Goal: Task Accomplishment & Management: Manage account settings

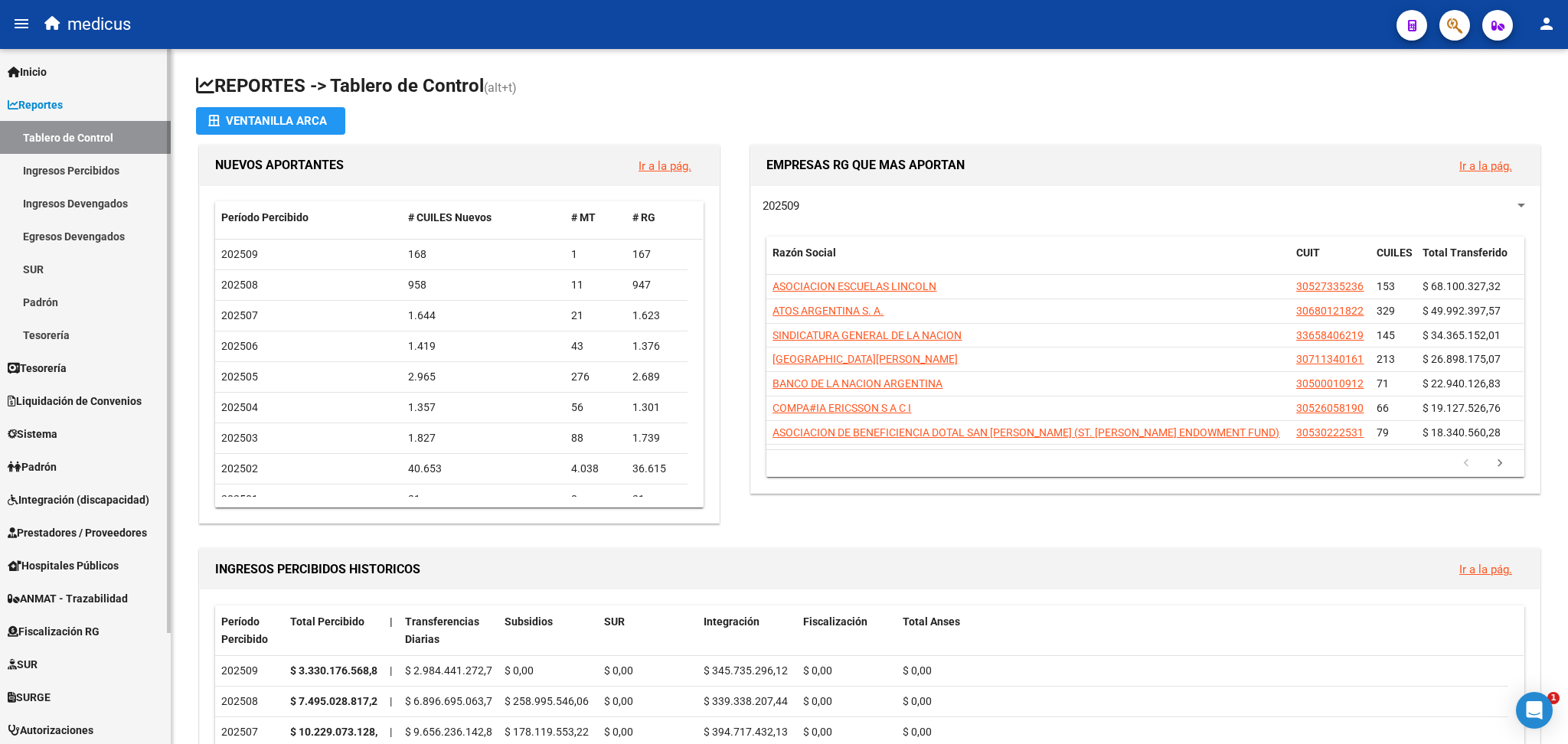
click at [76, 104] on link "Reportes" at bounding box center [85, 103] width 170 height 33
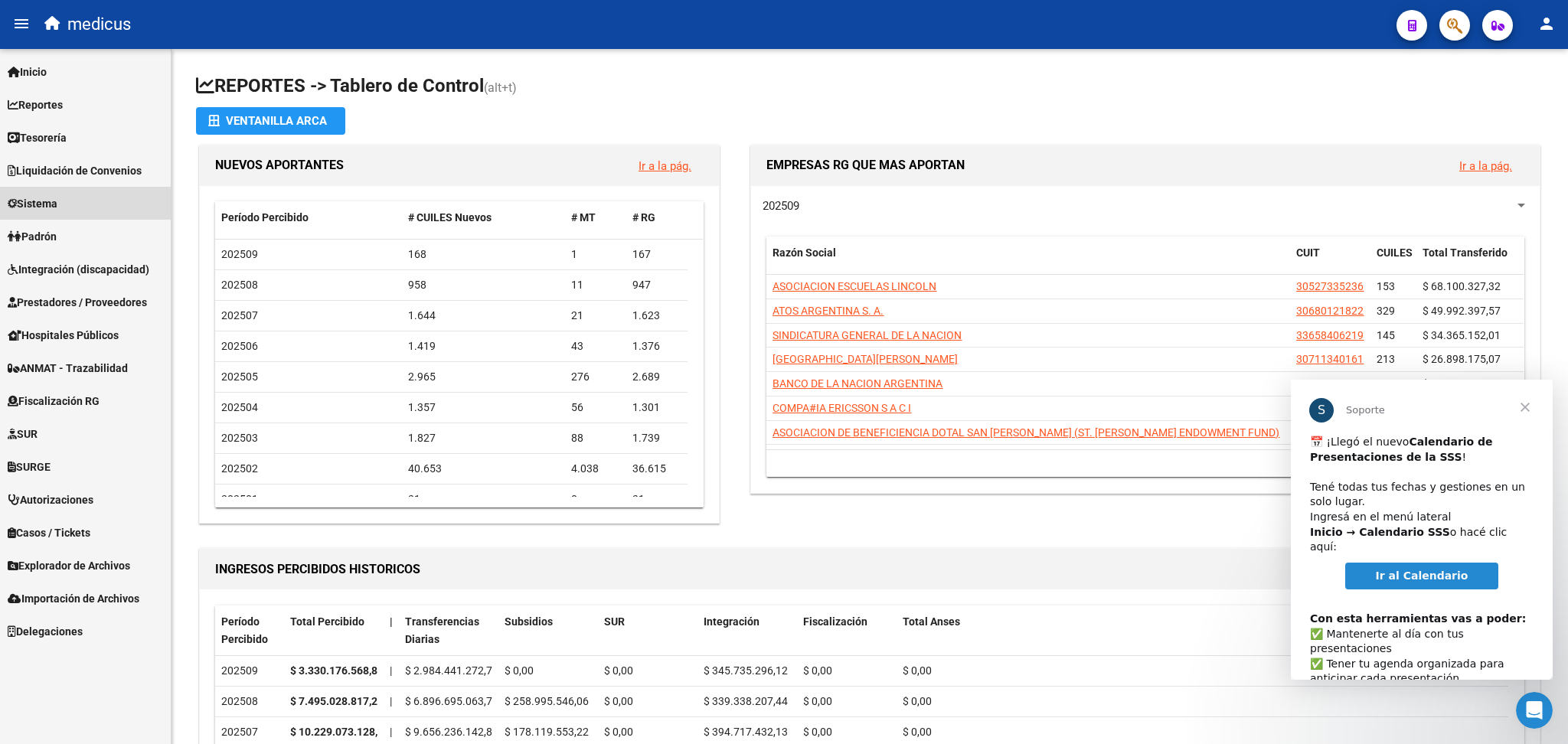
click at [71, 195] on link "Sistema" at bounding box center [85, 203] width 170 height 33
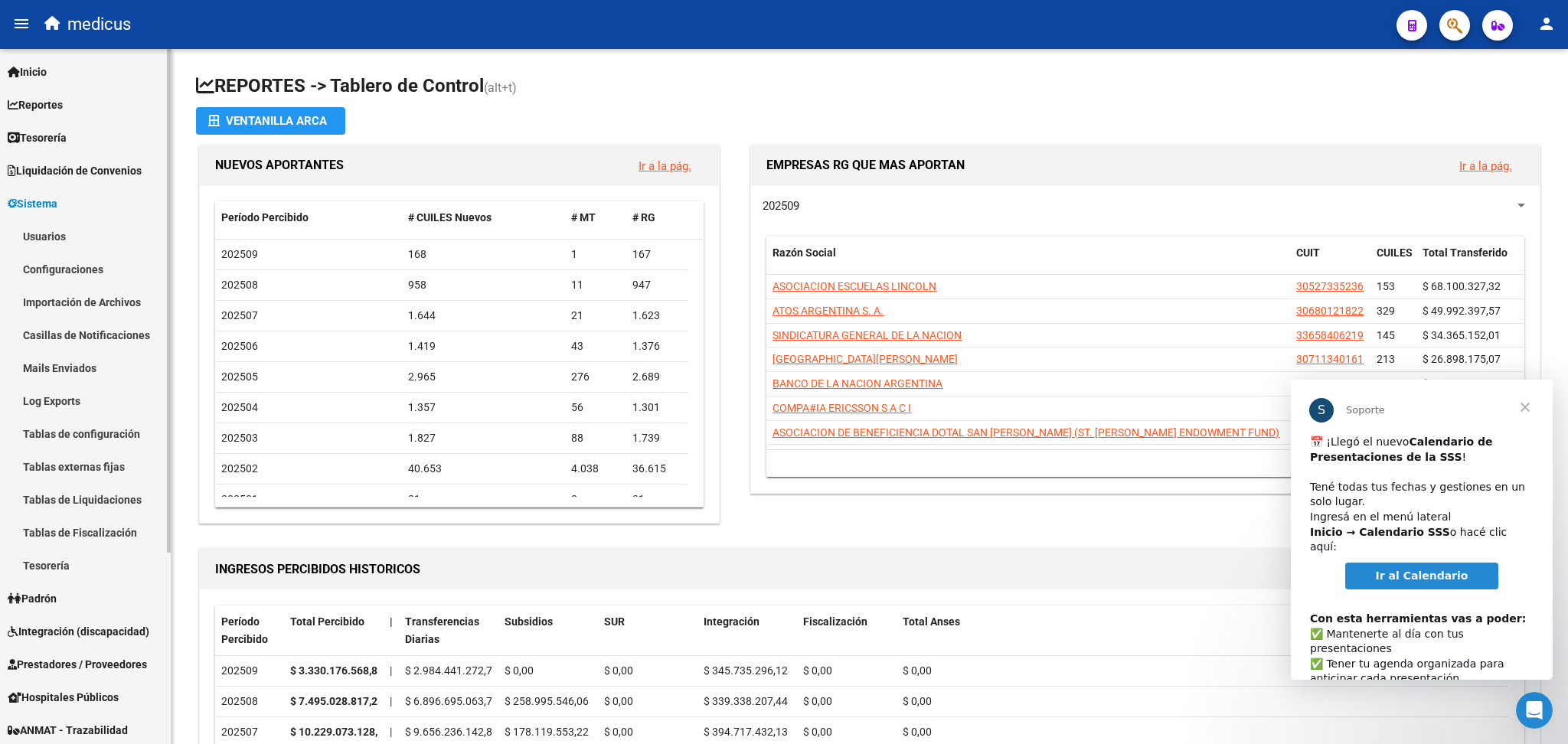
click at [55, 252] on link "Configuraciones" at bounding box center [85, 268] width 170 height 33
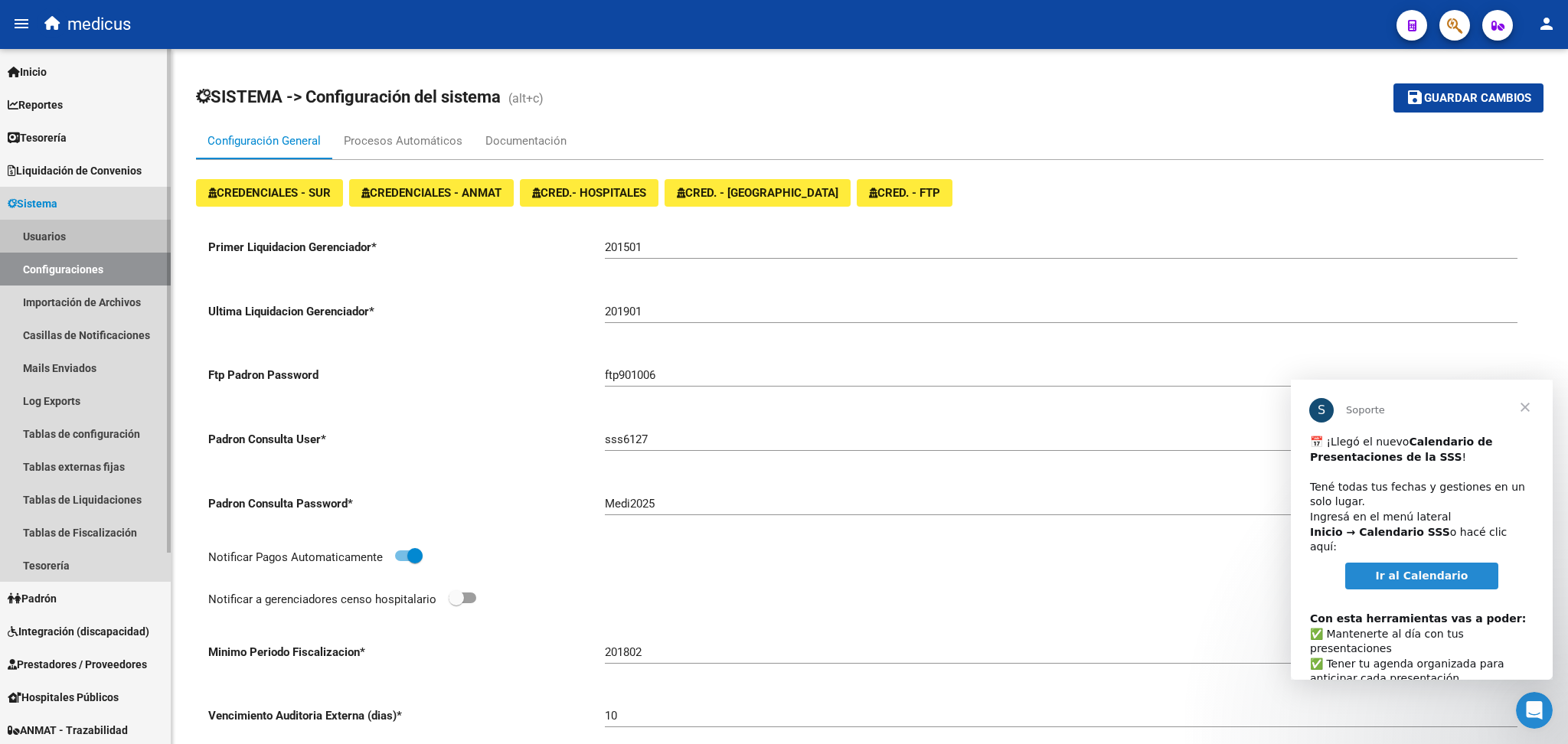
click at [61, 235] on link "Usuarios" at bounding box center [85, 236] width 170 height 33
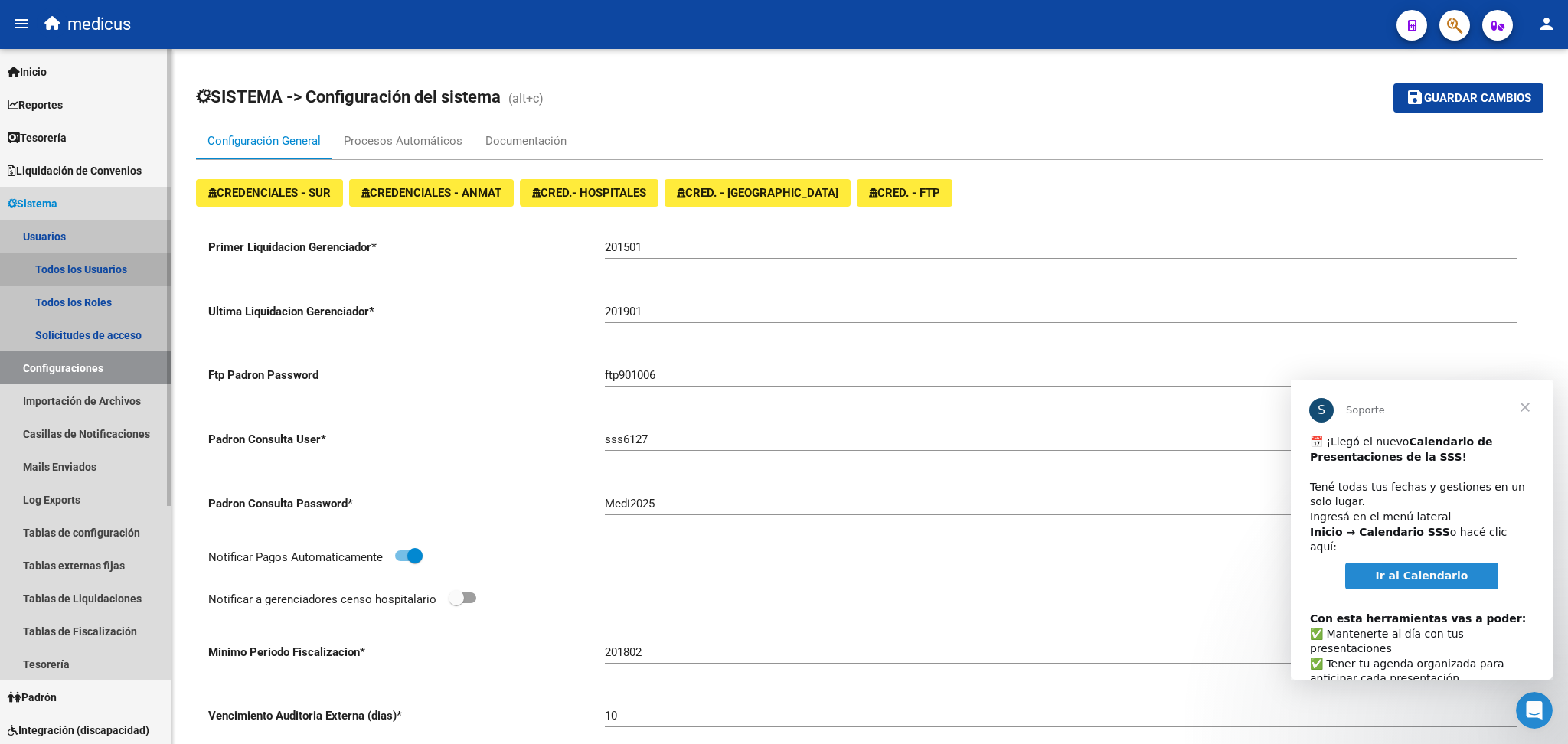
click at [87, 258] on link "Todos los Usuarios" at bounding box center [85, 268] width 170 height 33
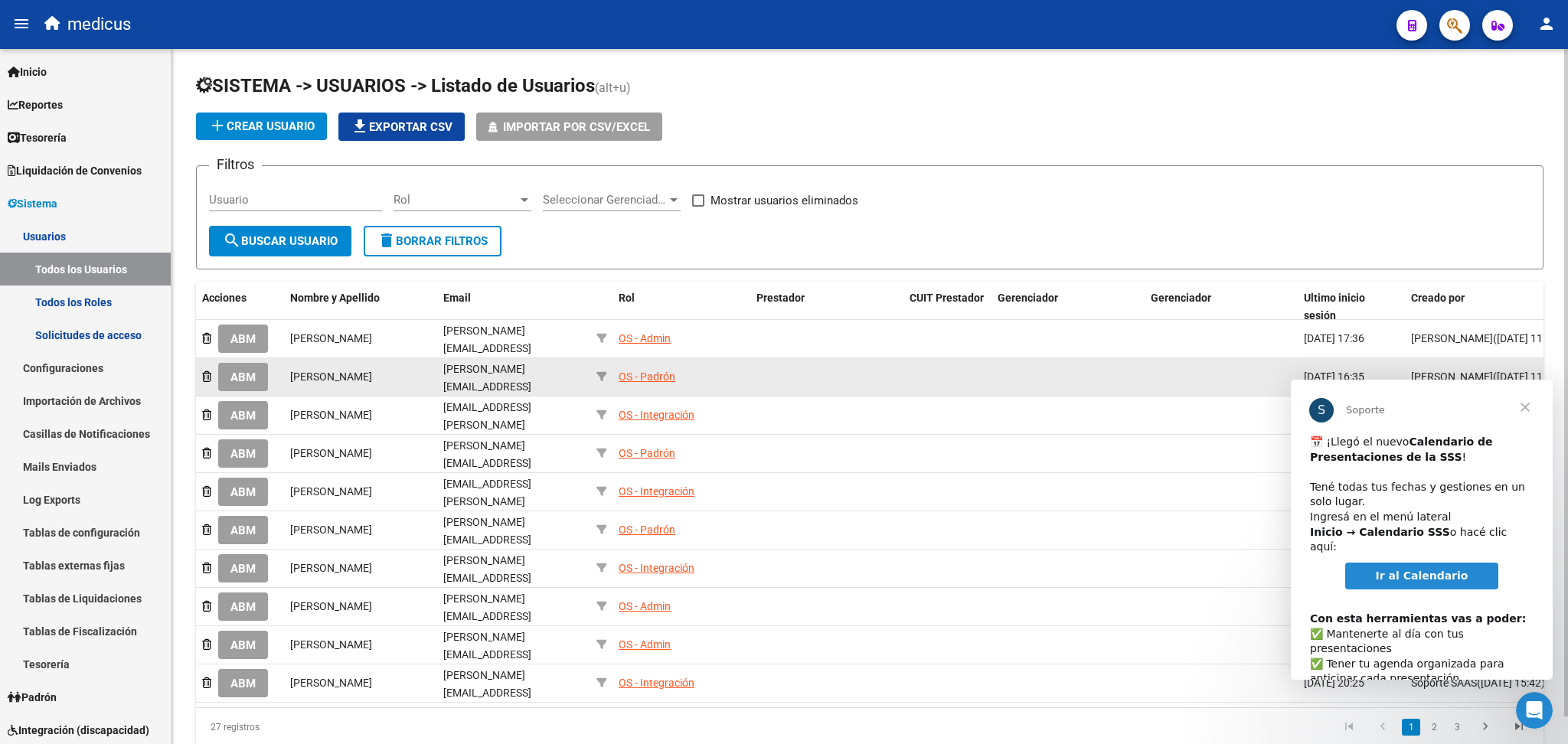
click at [382, 369] on div "[PERSON_NAME]" at bounding box center [360, 377] width 141 height 18
click at [665, 369] on div "OS - Padrón" at bounding box center [647, 377] width 56 height 18
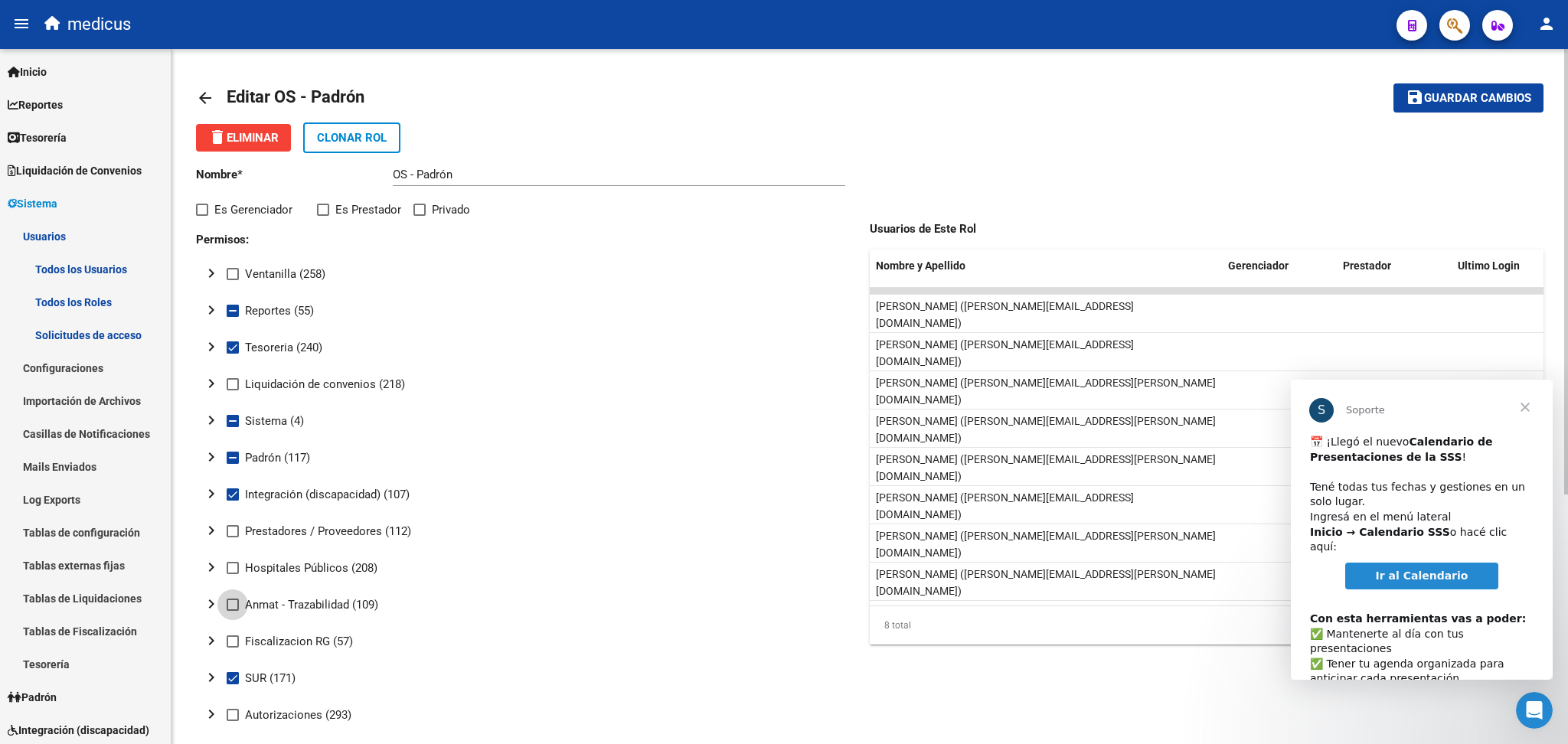
click at [234, 603] on span at bounding box center [233, 604] width 12 height 12
click at [233, 611] on input "Anmat - Trazabilidad (109)" at bounding box center [232, 611] width 1 height 1
checkbox input "true"
click at [1469, 98] on span "Guardar cambios" at bounding box center [1477, 99] width 107 height 14
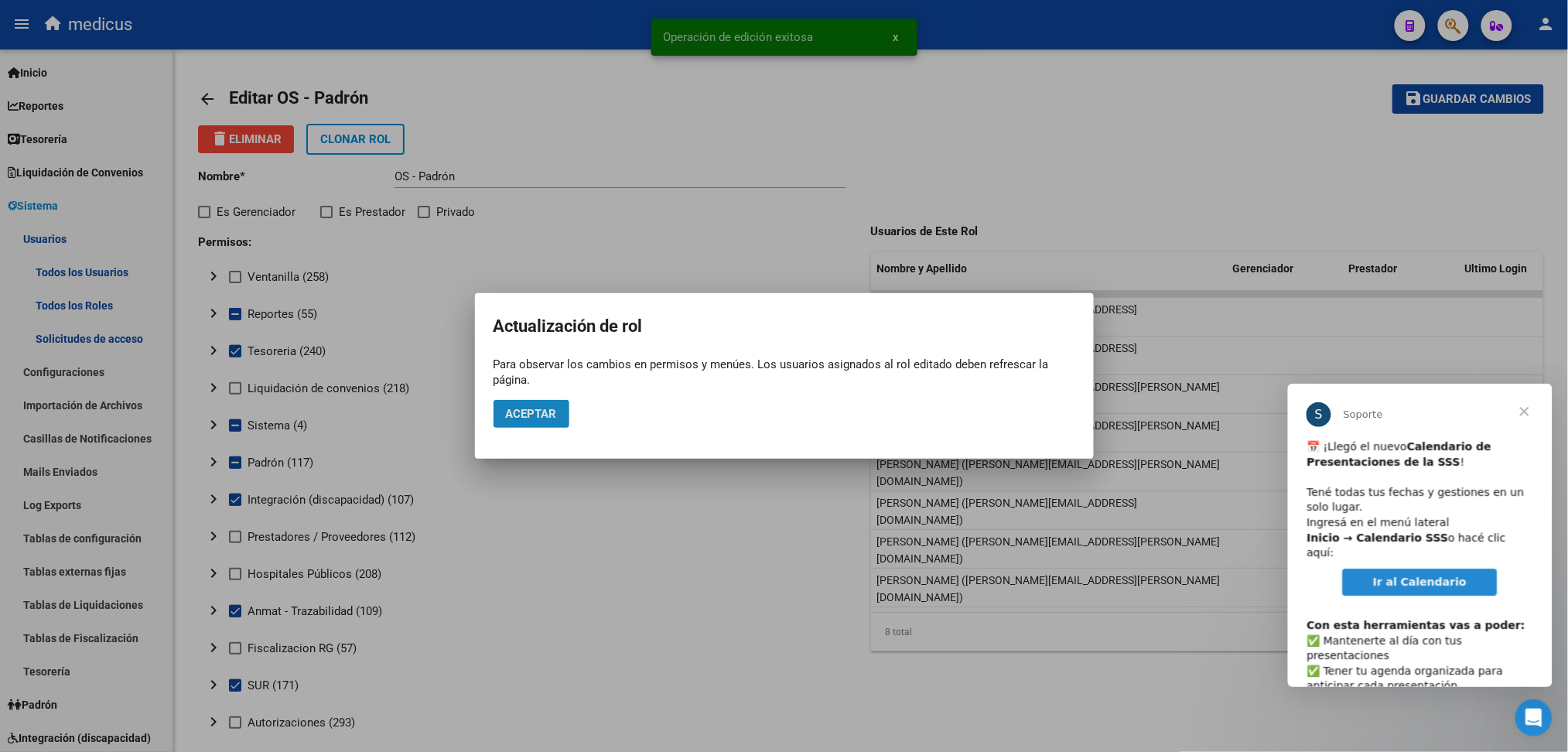
click at [538, 415] on span "Aceptar" at bounding box center [531, 414] width 51 height 14
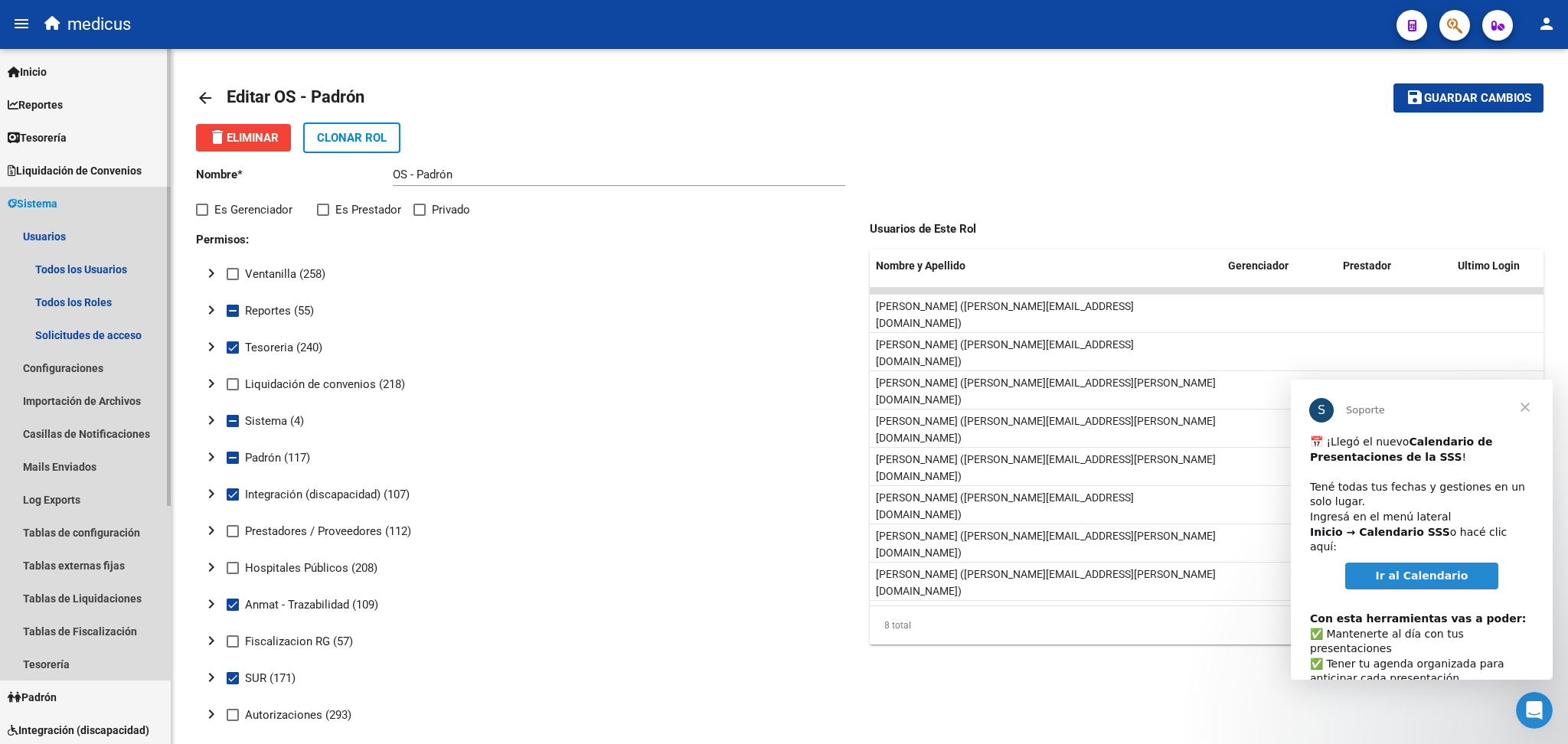
click at [84, 190] on link "Sistema" at bounding box center [85, 203] width 170 height 33
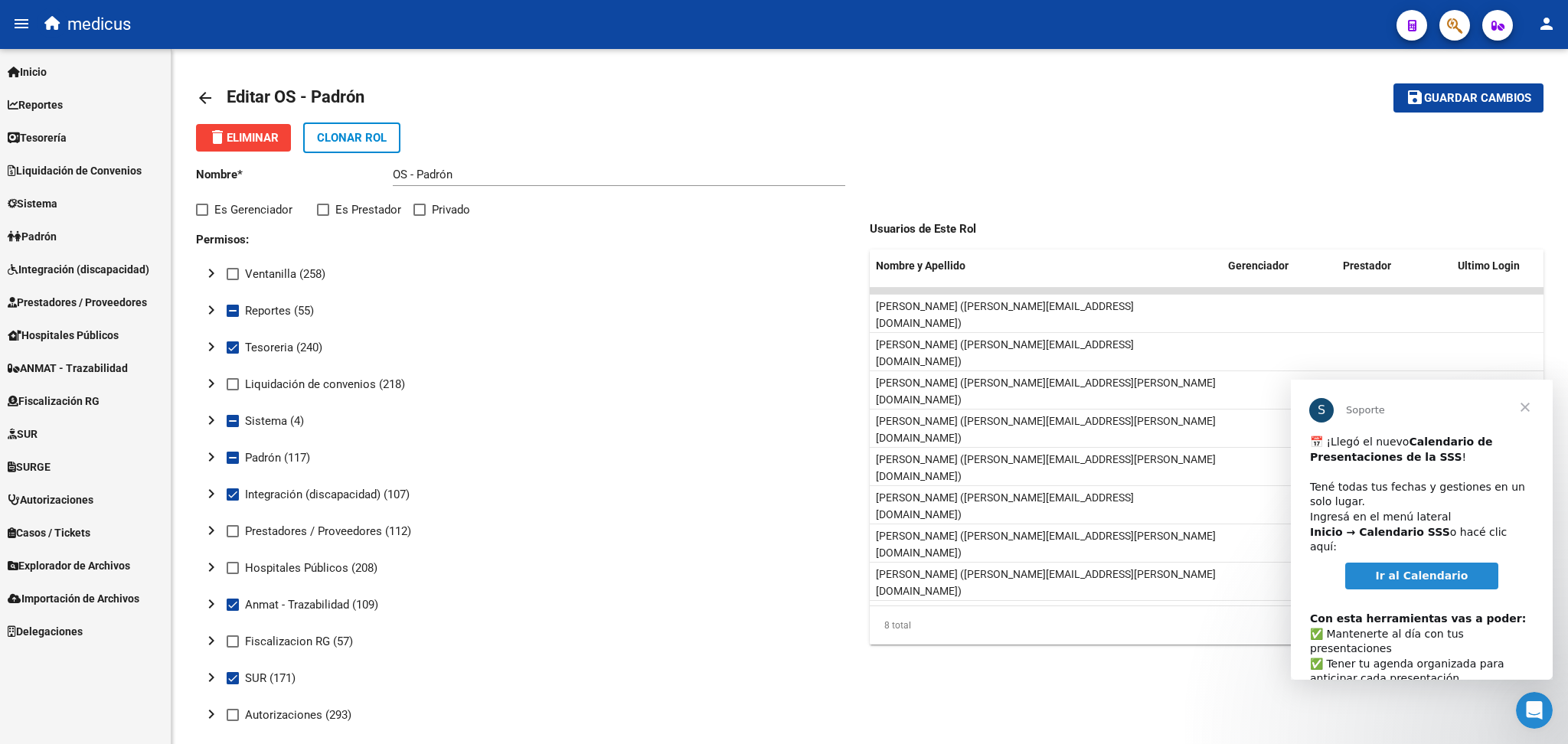
click at [56, 68] on link "Inicio" at bounding box center [85, 71] width 170 height 33
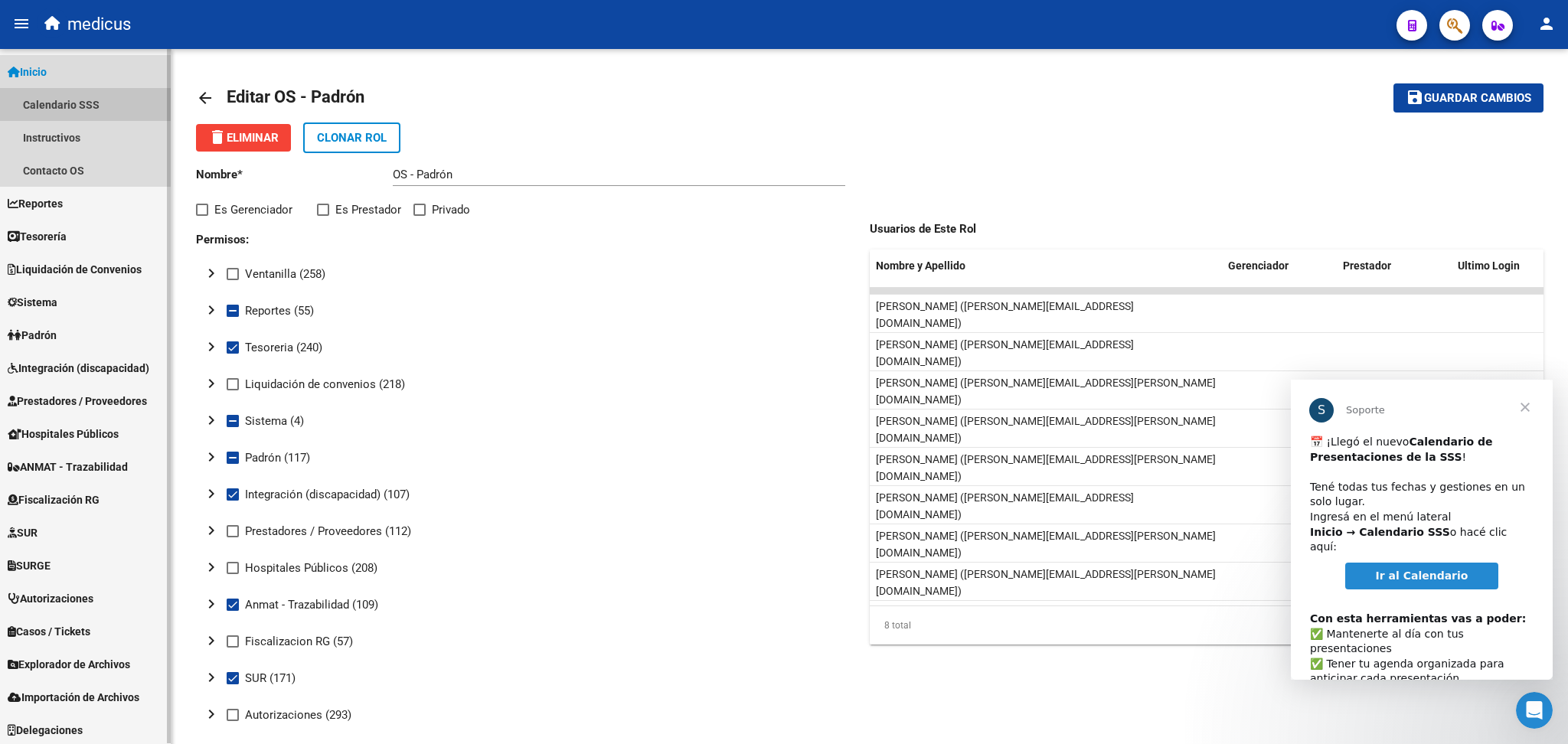
click at [94, 104] on link "Calendario SSS" at bounding box center [85, 103] width 170 height 33
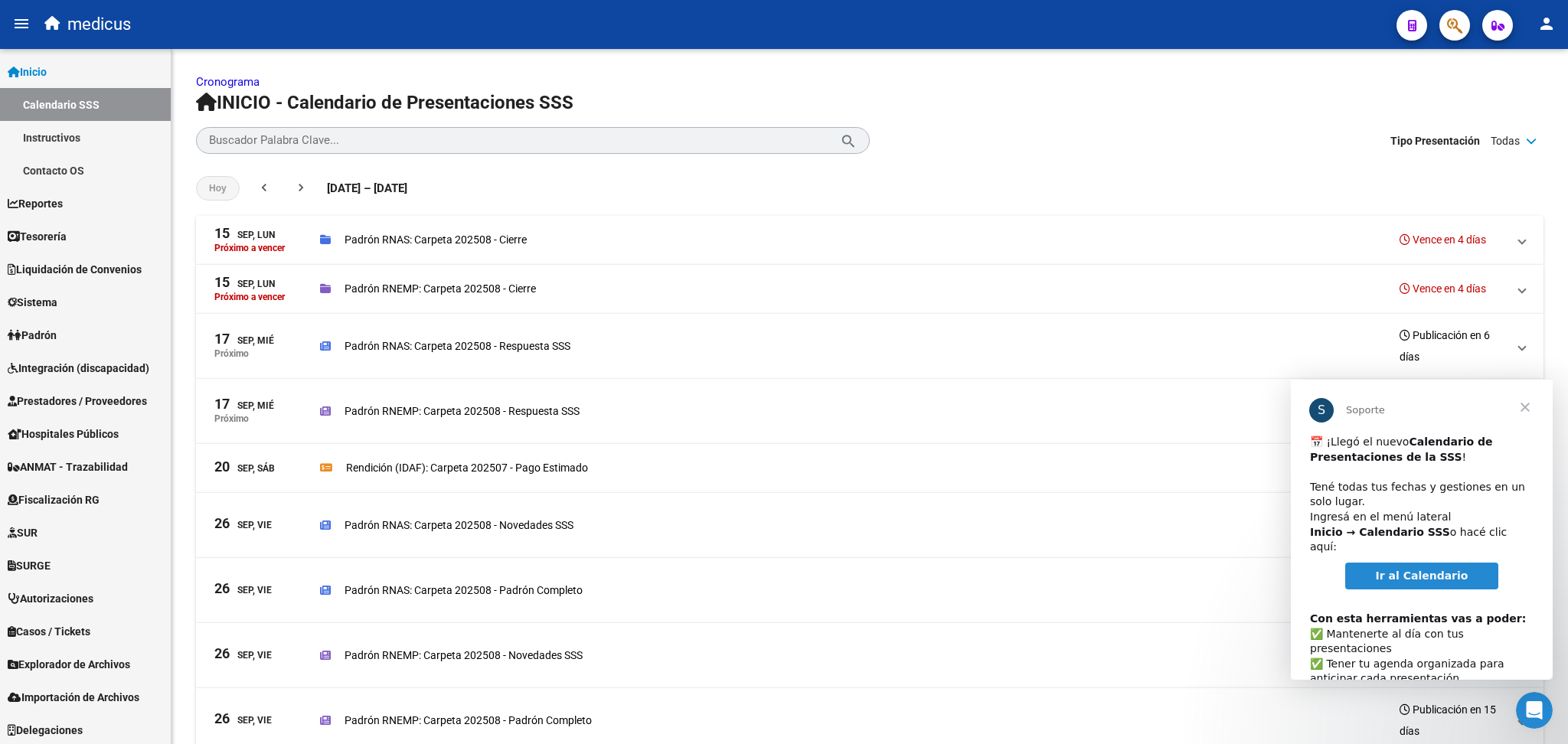
click at [1527, 406] on span "Cerrar" at bounding box center [1525, 407] width 55 height 55
